Goal: Check status: Check status

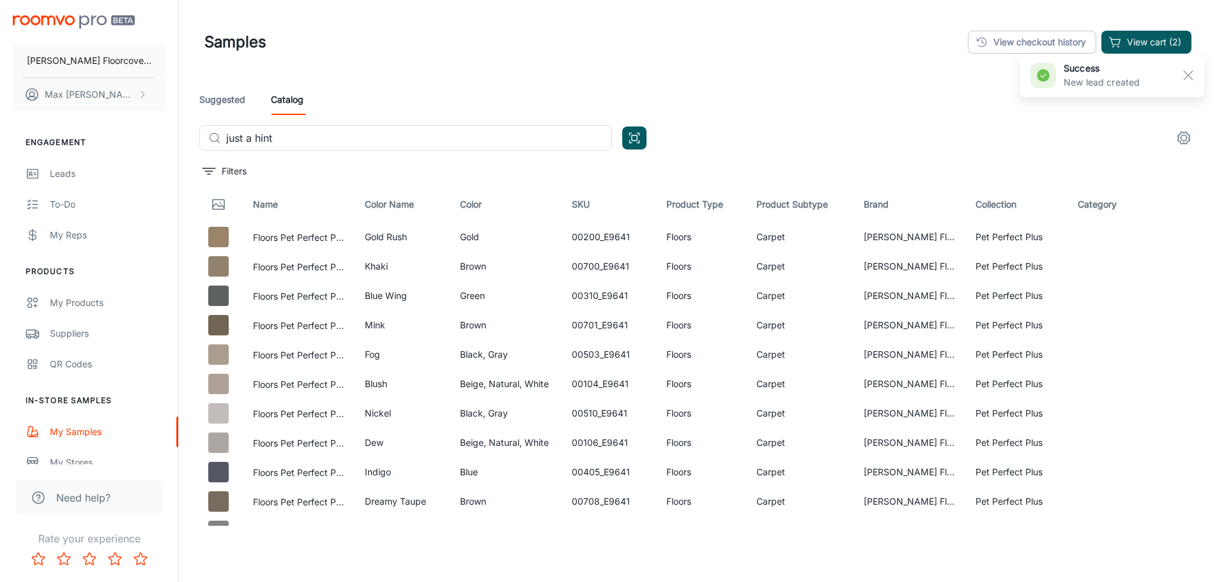
click at [109, 11] on div "[PERSON_NAME] Floorcovering [PERSON_NAME]" at bounding box center [89, 60] width 178 height 121
click at [105, 17] on img "scrollable content" at bounding box center [74, 21] width 122 height 13
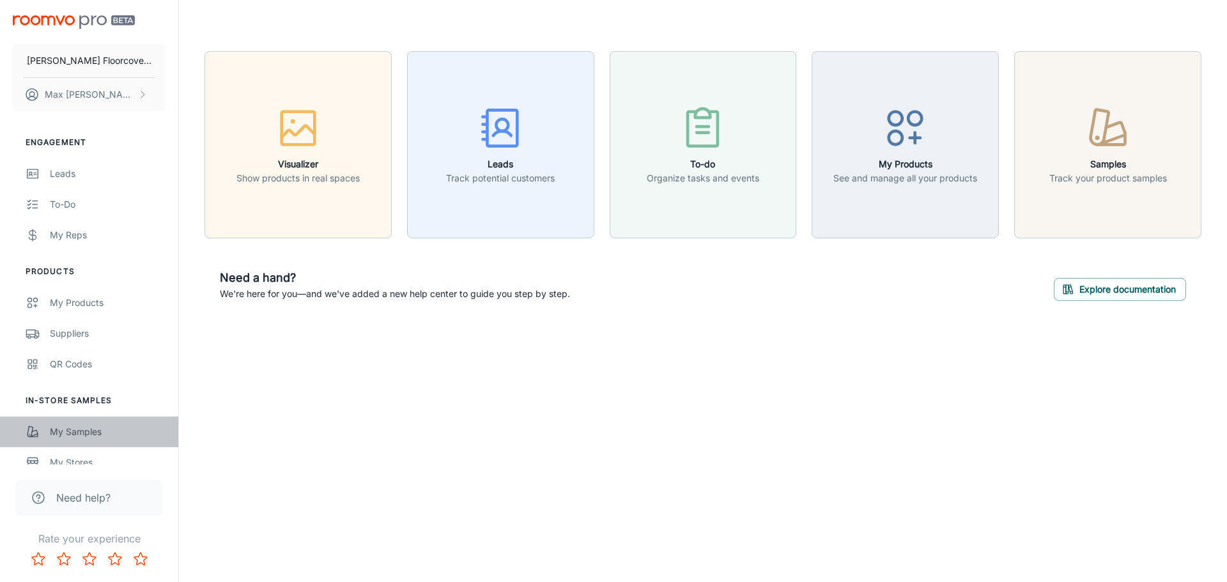
click at [48, 425] on link "My Samples" at bounding box center [89, 432] width 178 height 31
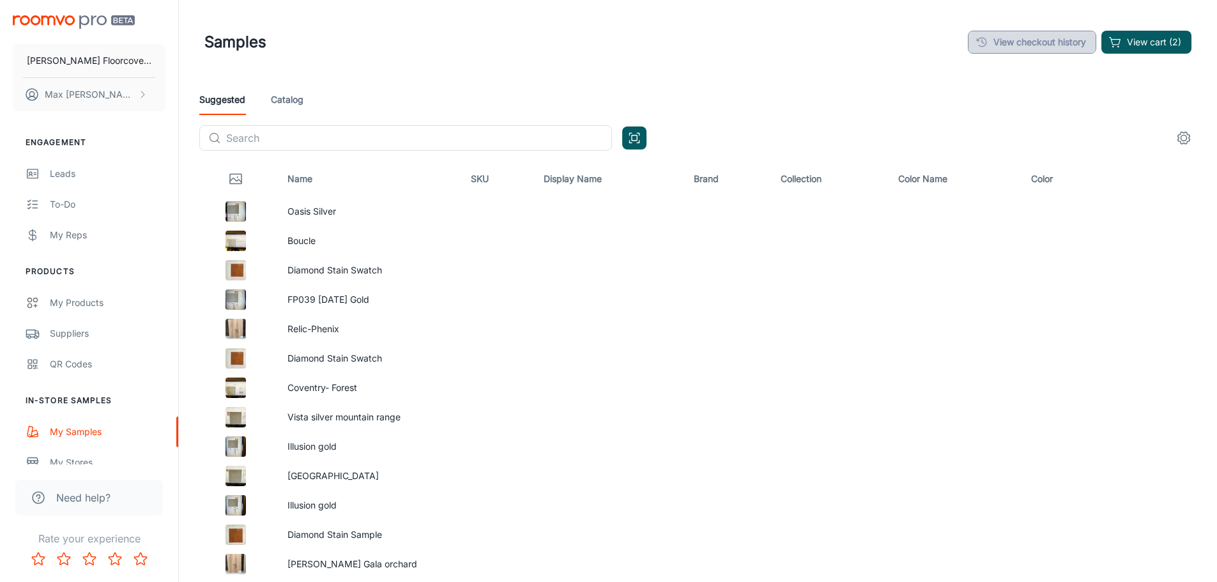
click at [1038, 42] on link "View checkout history" at bounding box center [1032, 42] width 128 height 23
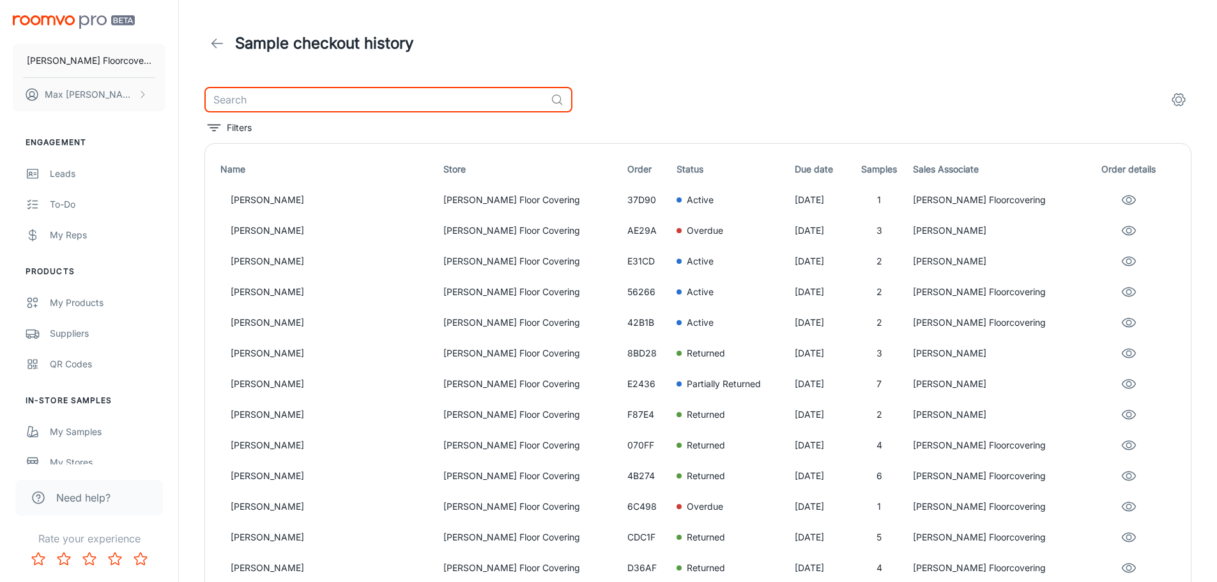
click at [350, 88] on input "text" at bounding box center [374, 100] width 341 height 26
type input "[PERSON_NAME]"
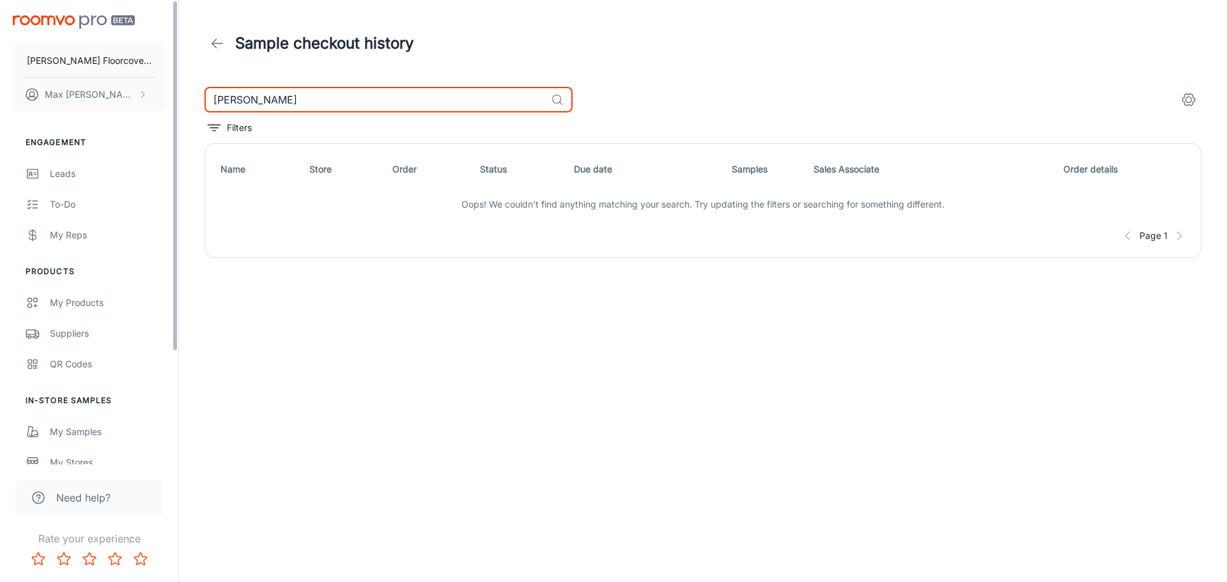
click at [77, 23] on img "scrollable content" at bounding box center [74, 21] width 122 height 13
